Goal: Entertainment & Leisure: Browse casually

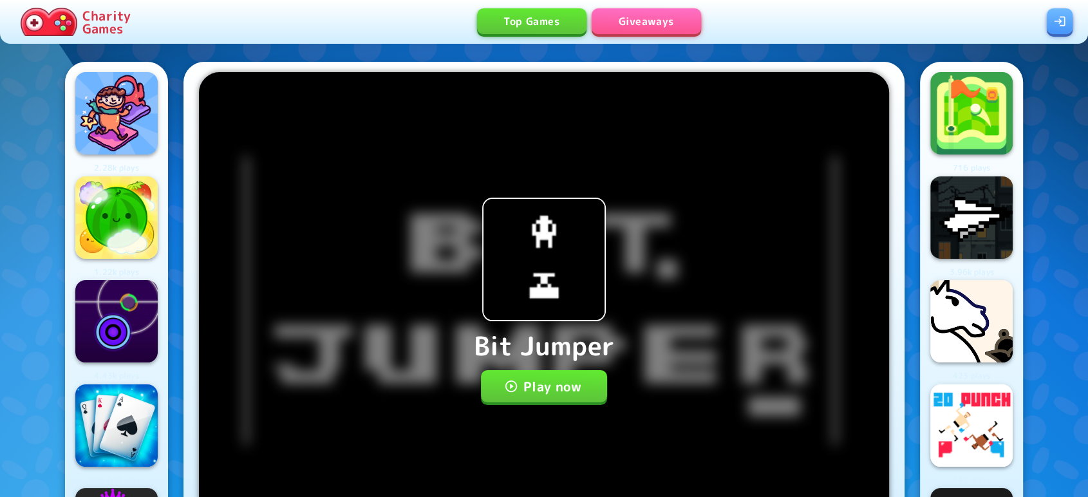
drag, startPoint x: 0, startPoint y: 0, endPoint x: 98, endPoint y: 14, distance: 98.8
click at [98, 14] on p "Charity Games" at bounding box center [106, 22] width 48 height 26
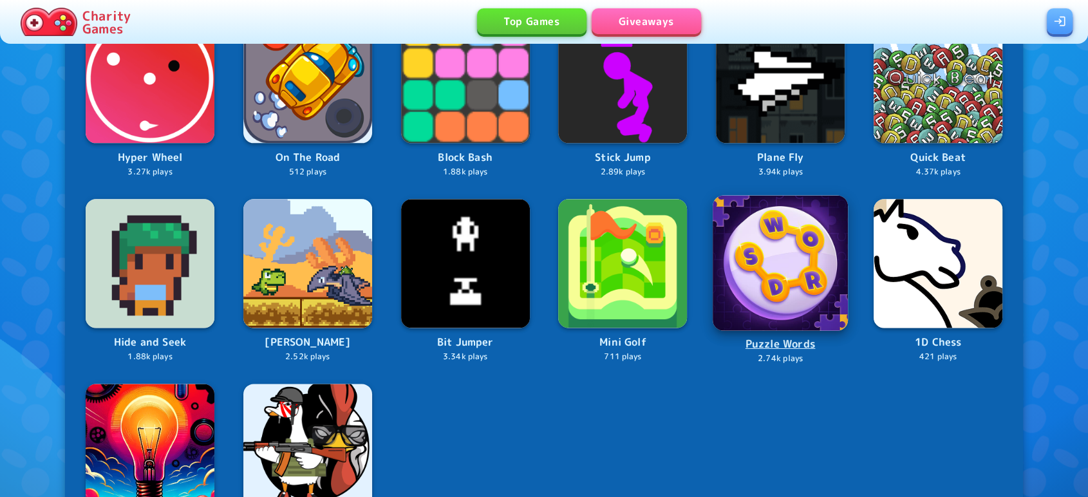
scroll to position [1542, 0]
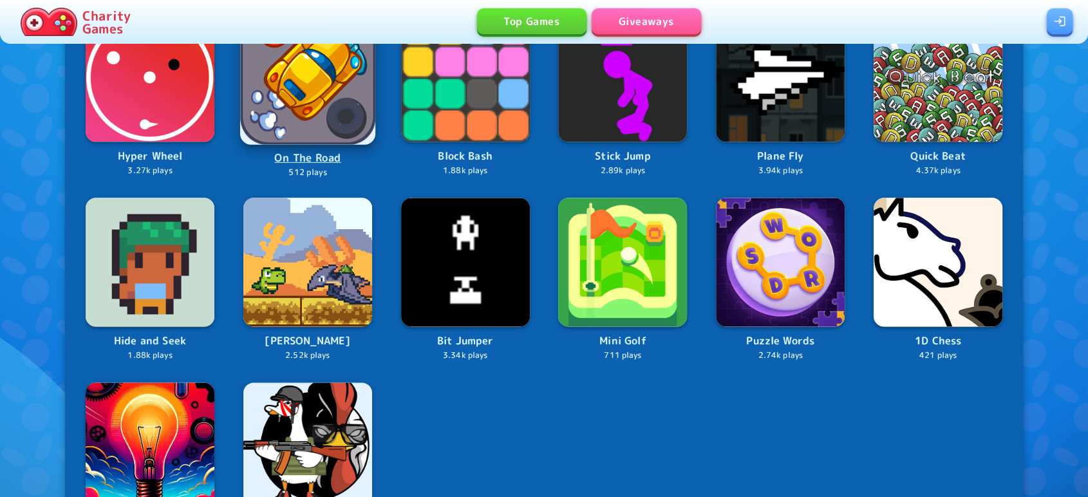
click at [281, 106] on img at bounding box center [307, 77] width 135 height 135
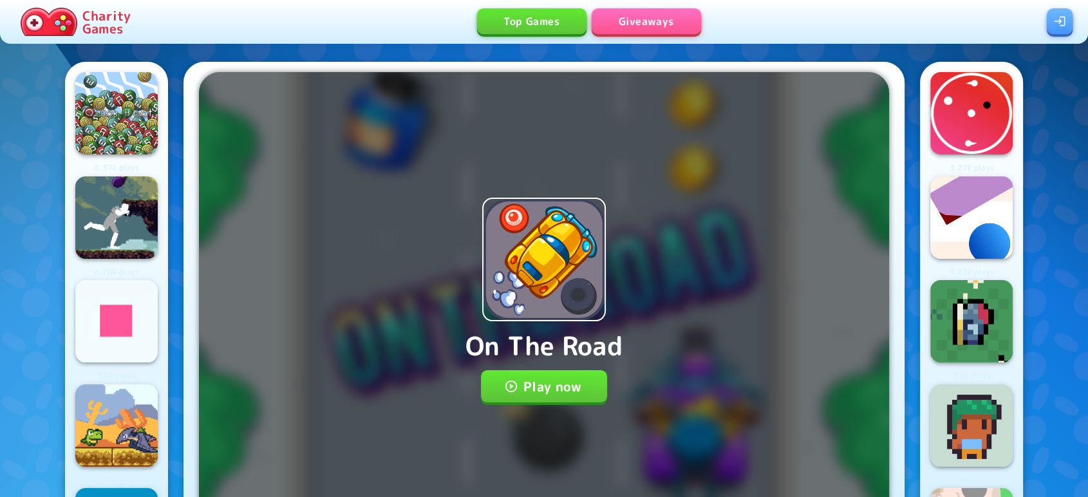
click at [533, 397] on button "Play now" at bounding box center [544, 386] width 127 height 32
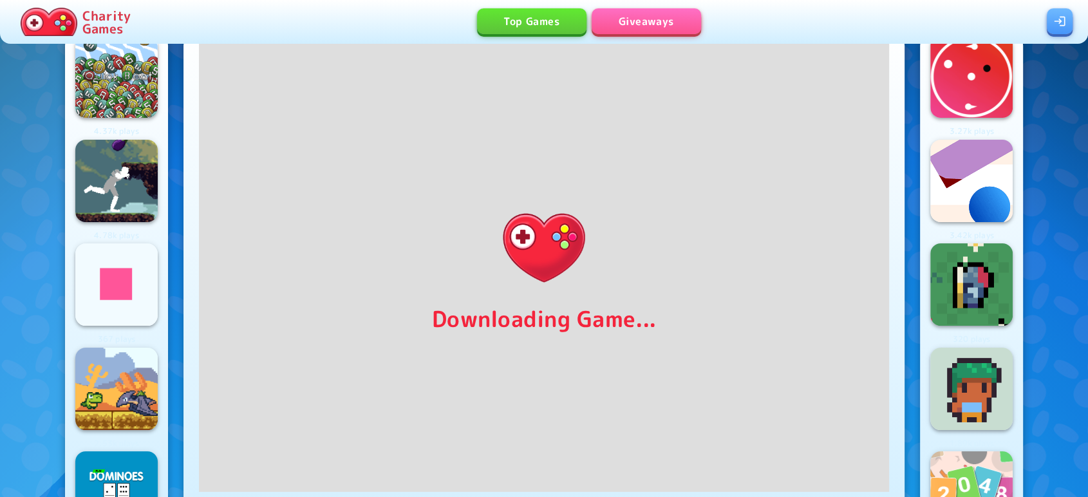
scroll to position [39, 0]
